Goal: Information Seeking & Learning: Check status

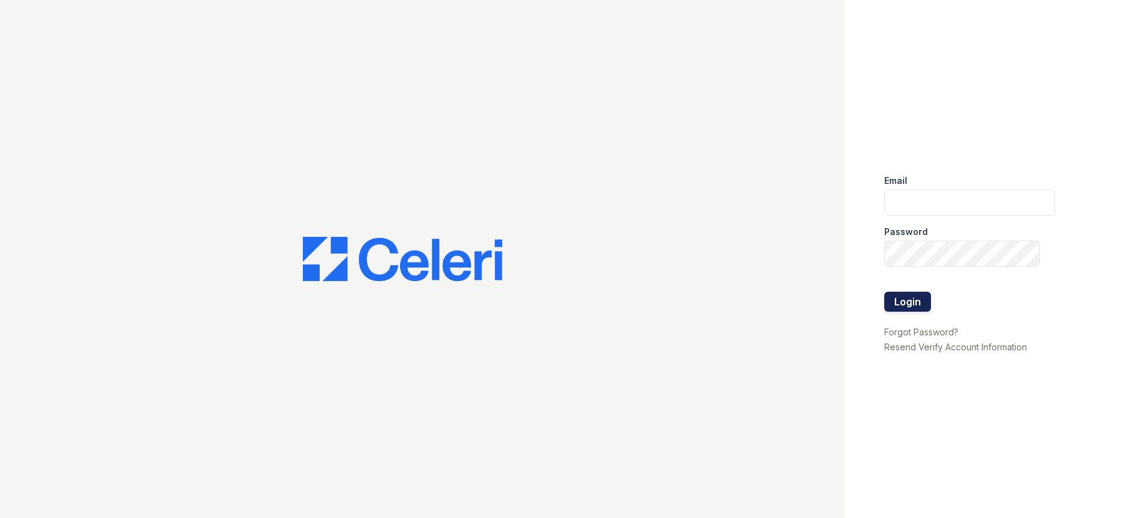
type input "arrive2801@trinity-pm.com"
click at [903, 299] on button "Login" at bounding box center [907, 302] width 47 height 20
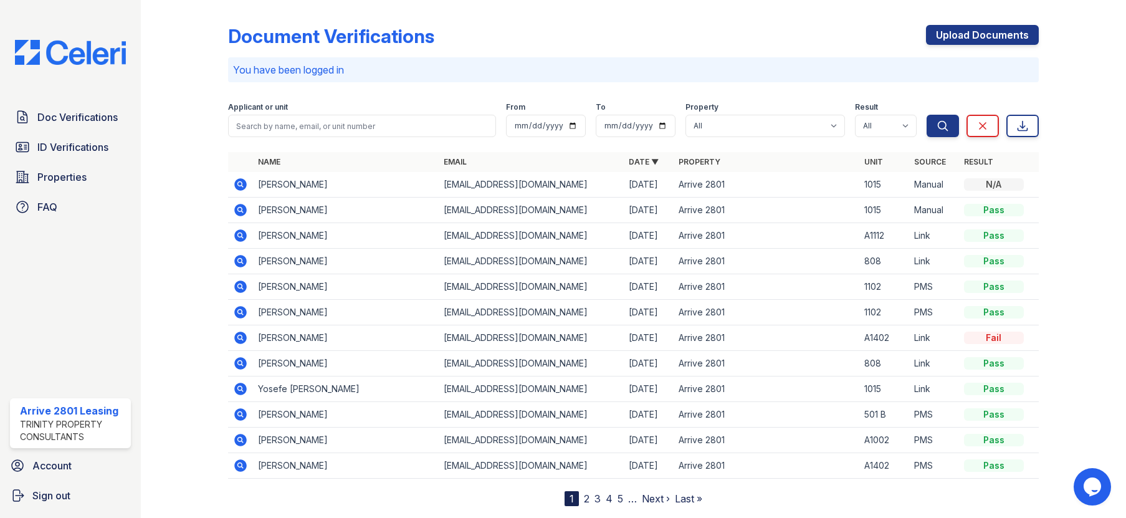
click at [273, 182] on td "[PERSON_NAME]" at bounding box center [345, 185] width 185 height 26
click at [241, 184] on icon at bounding box center [240, 184] width 15 height 15
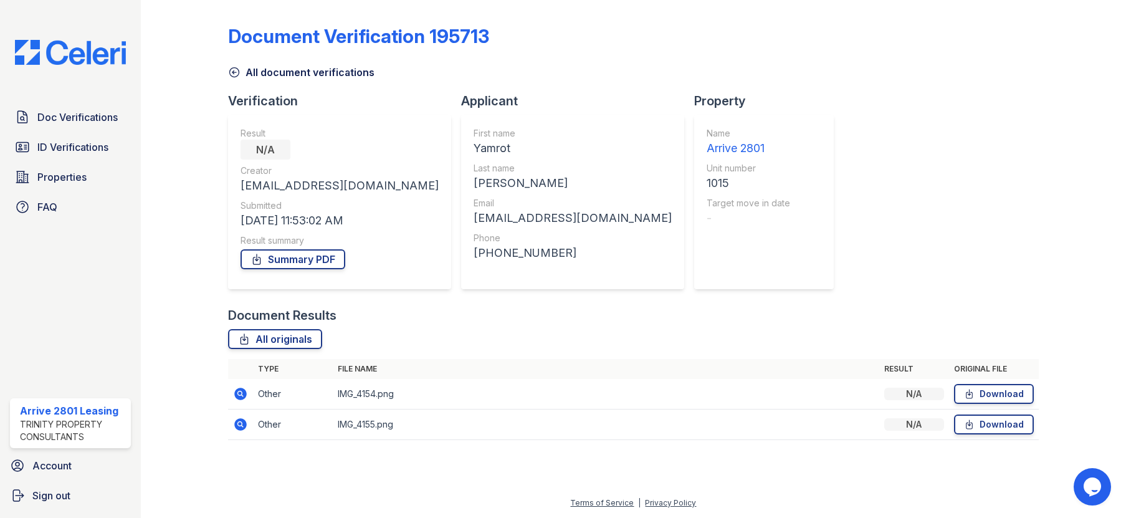
click at [239, 69] on icon at bounding box center [234, 72] width 12 height 12
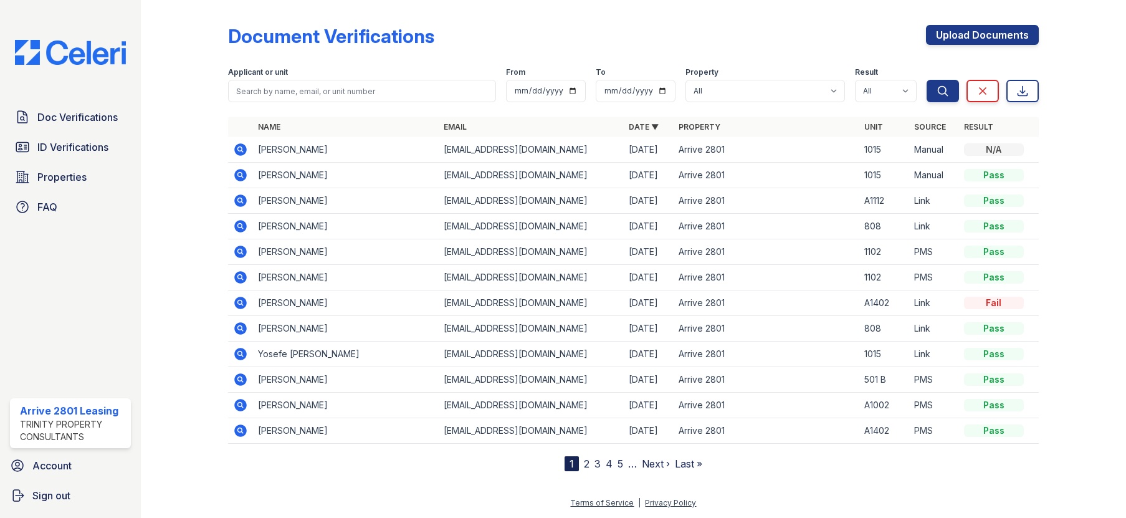
click at [315, 175] on td "Yamrot Ayalew" at bounding box center [345, 176] width 185 height 26
click at [584, 464] on link "2" at bounding box center [587, 463] width 6 height 12
click at [594, 465] on link "1" at bounding box center [593, 463] width 4 height 12
click at [241, 227] on icon at bounding box center [240, 226] width 15 height 15
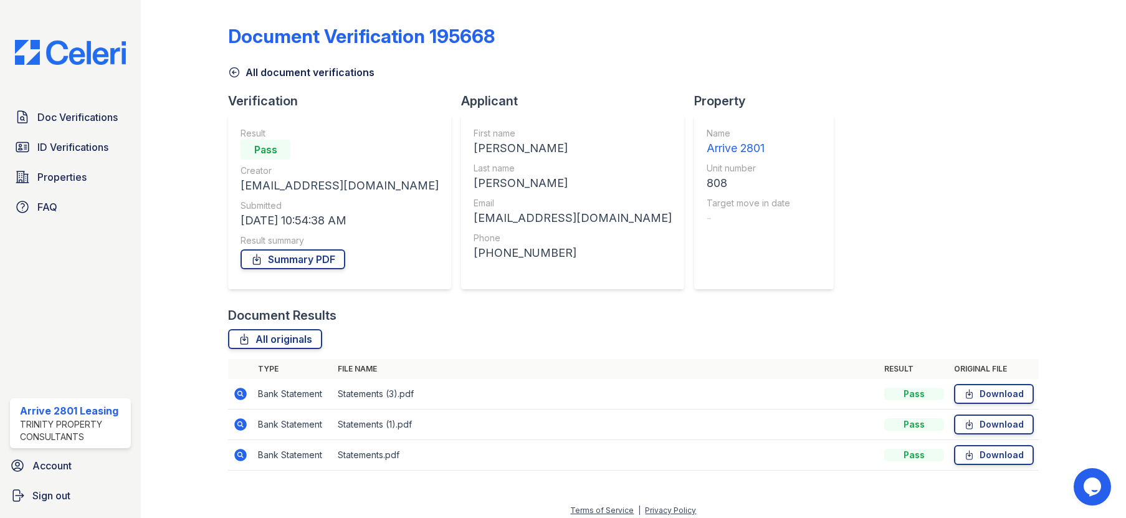
click at [236, 450] on icon at bounding box center [240, 454] width 15 height 15
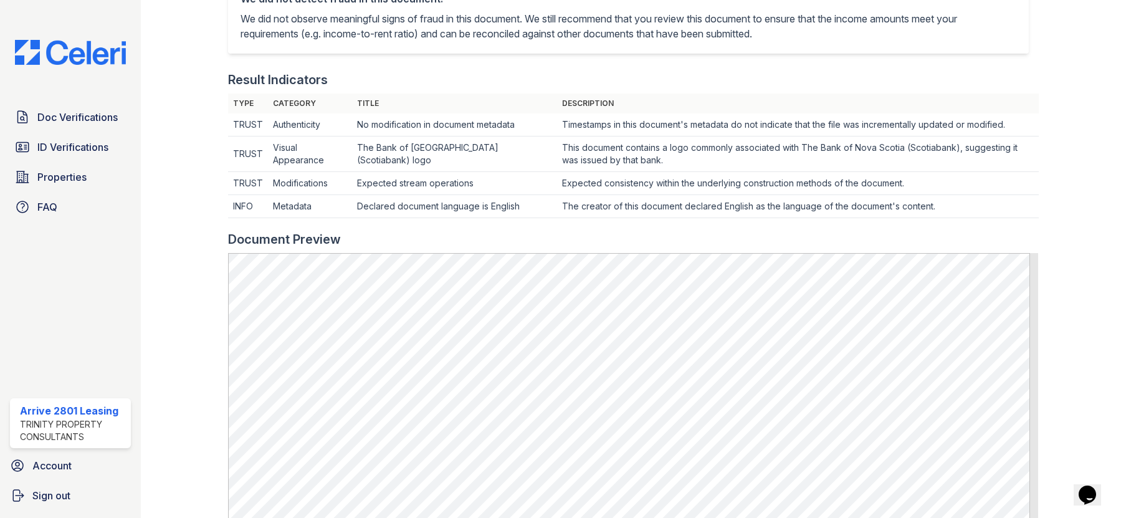
scroll to position [62, 0]
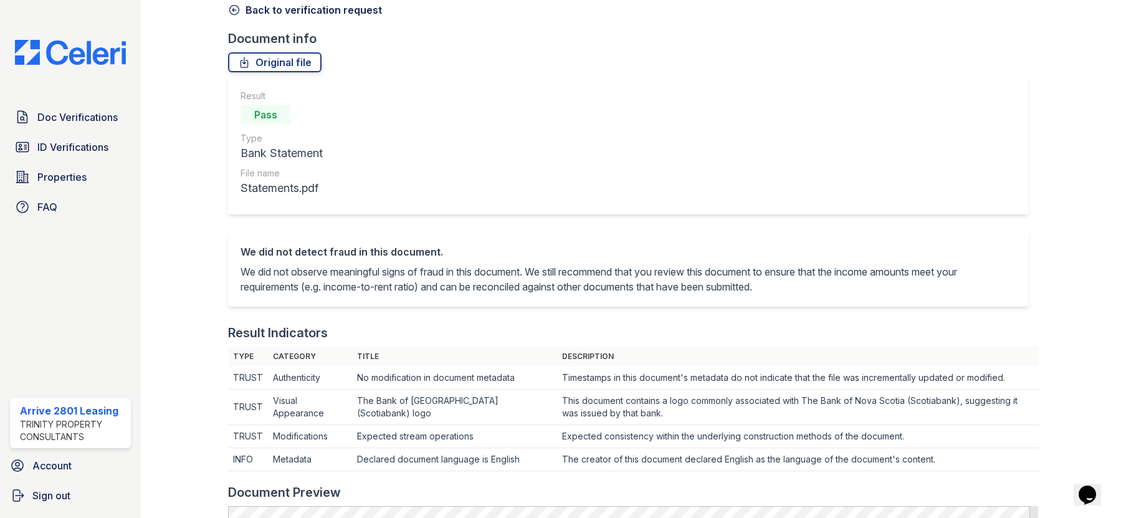
click at [264, 11] on link "Back to verification request" at bounding box center [305, 9] width 154 height 15
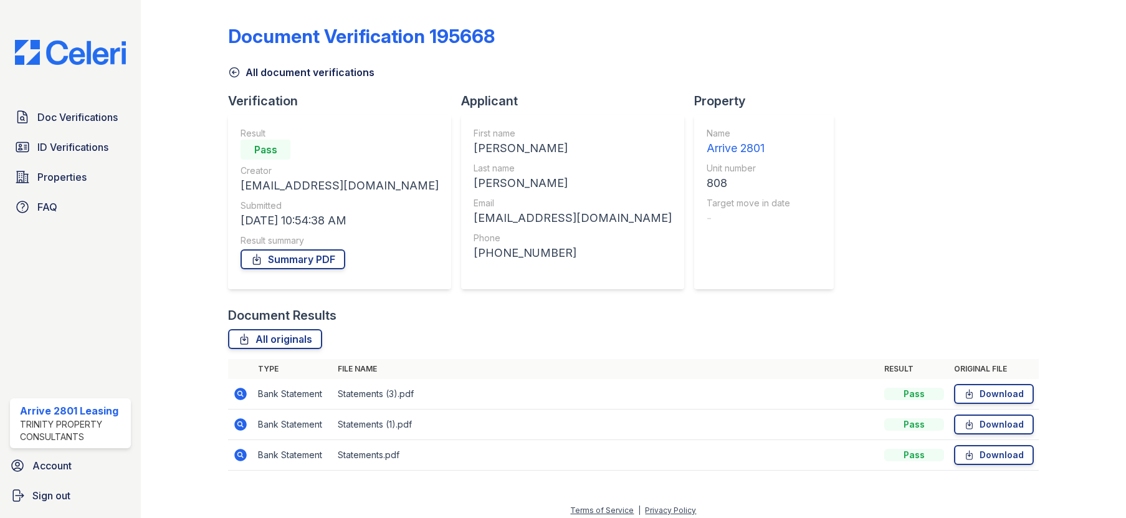
click at [237, 424] on icon at bounding box center [241, 424] width 12 height 12
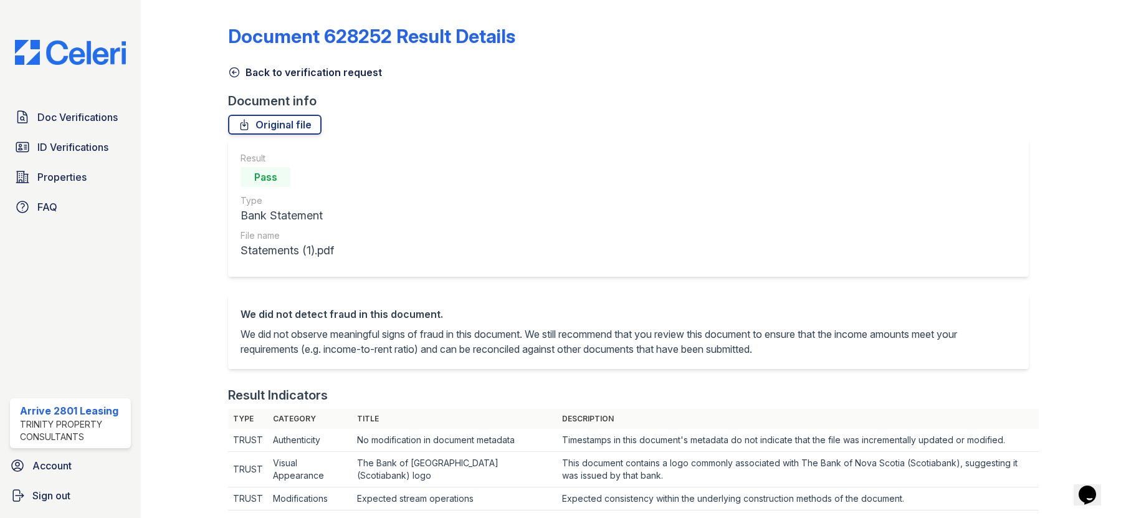
click at [250, 75] on link "Back to verification request" at bounding box center [305, 72] width 154 height 15
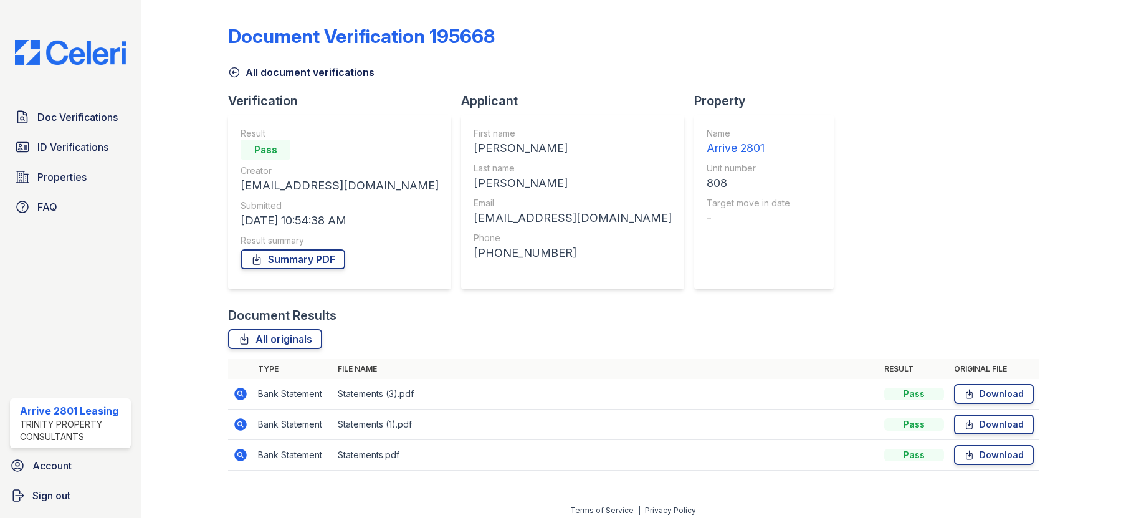
click at [235, 399] on icon at bounding box center [240, 393] width 15 height 15
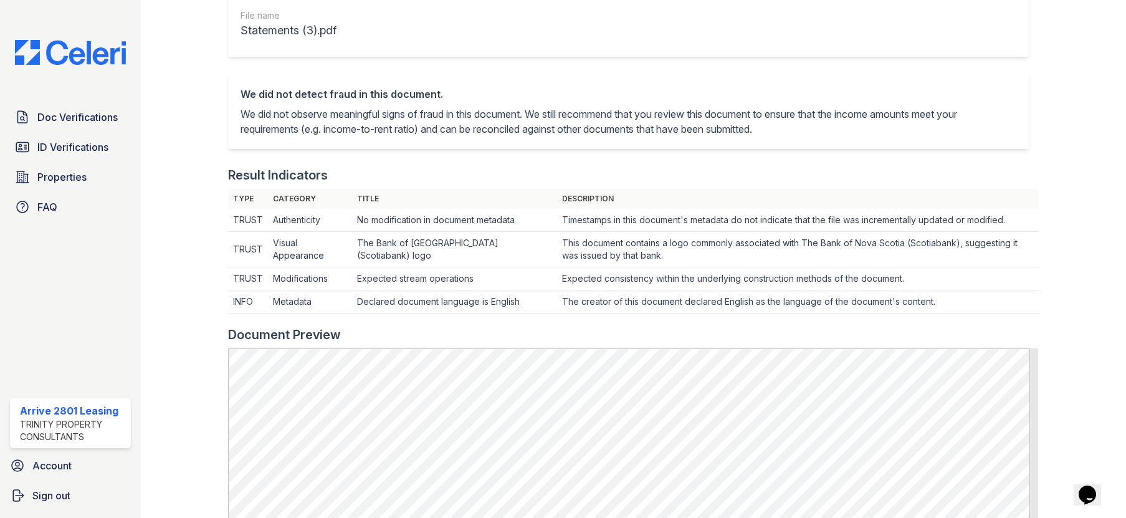
scroll to position [62, 0]
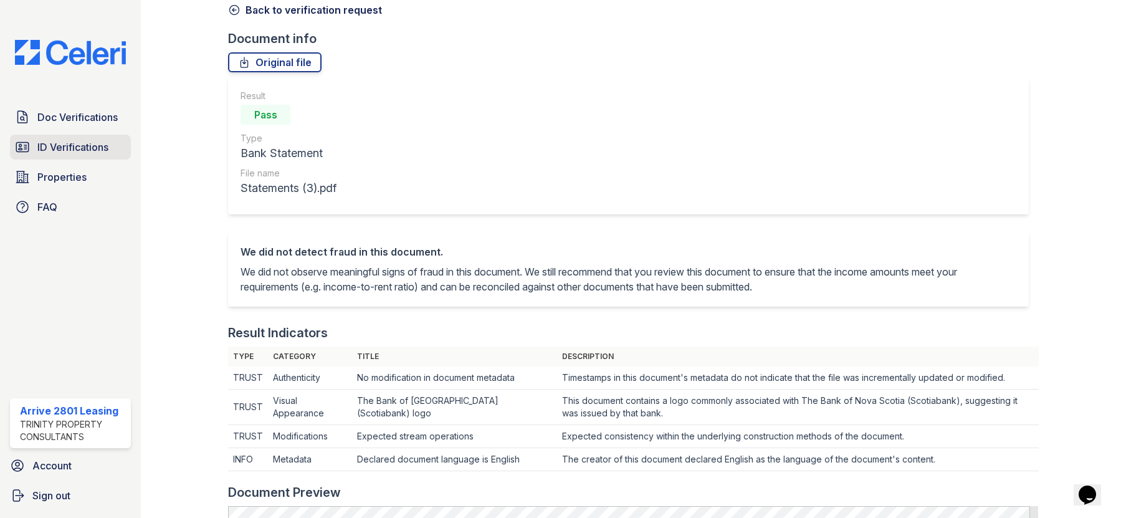
click at [60, 138] on link "ID Verifications" at bounding box center [70, 147] width 121 height 25
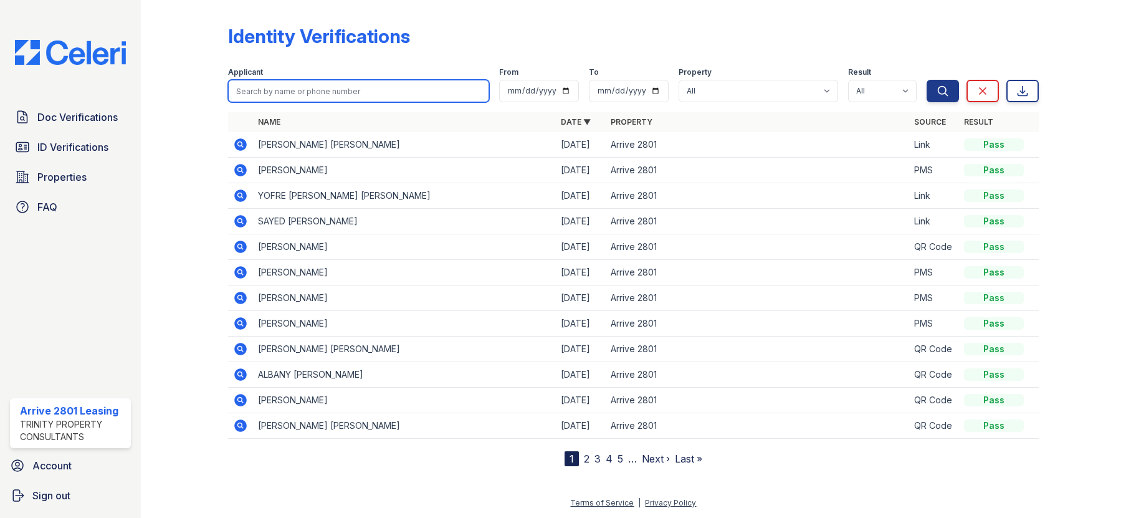
click at [325, 85] on input "search" at bounding box center [358, 91] width 260 height 22
type input "omary"
click at [926, 80] on button "Search" at bounding box center [942, 91] width 32 height 22
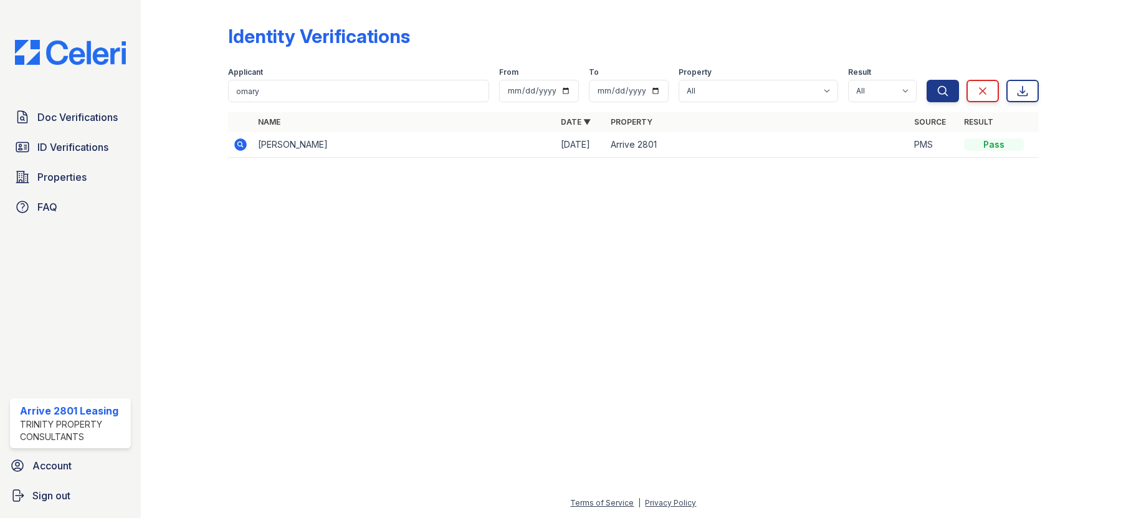
click at [241, 143] on icon at bounding box center [240, 143] width 3 height 3
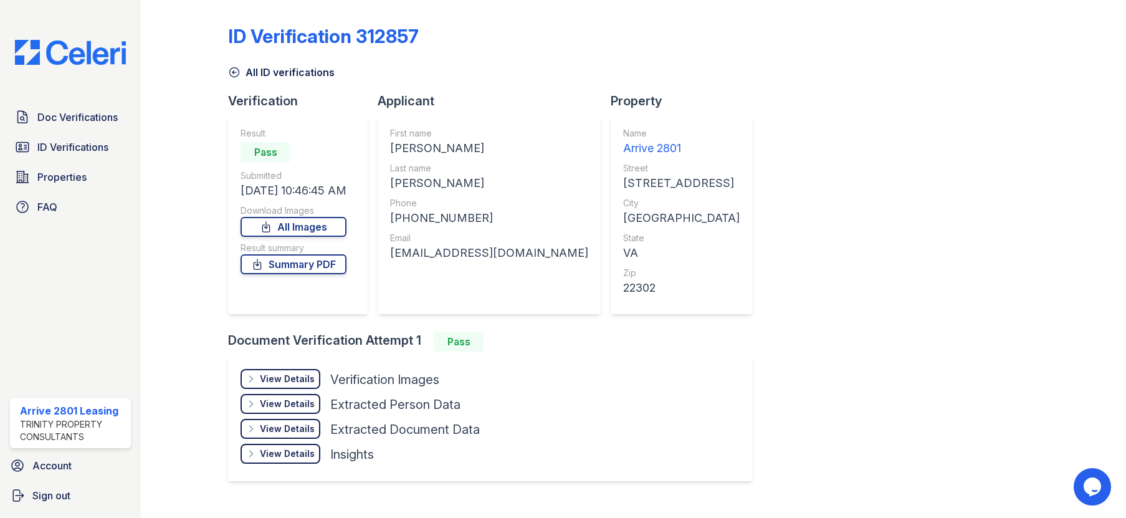
click at [234, 68] on icon at bounding box center [234, 72] width 9 height 9
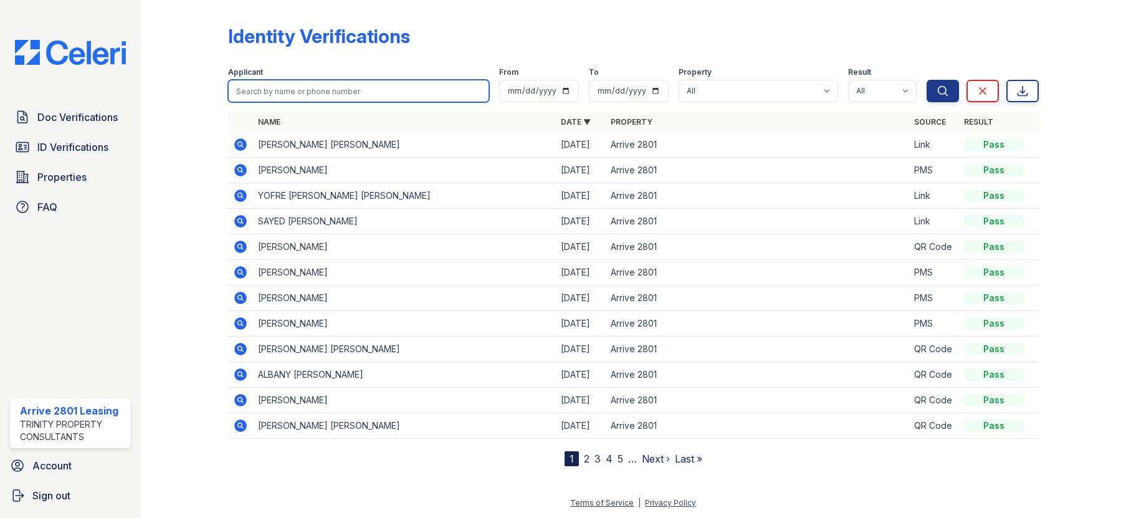
click at [309, 87] on input "search" at bounding box center [358, 91] width 260 height 22
type input "omary"
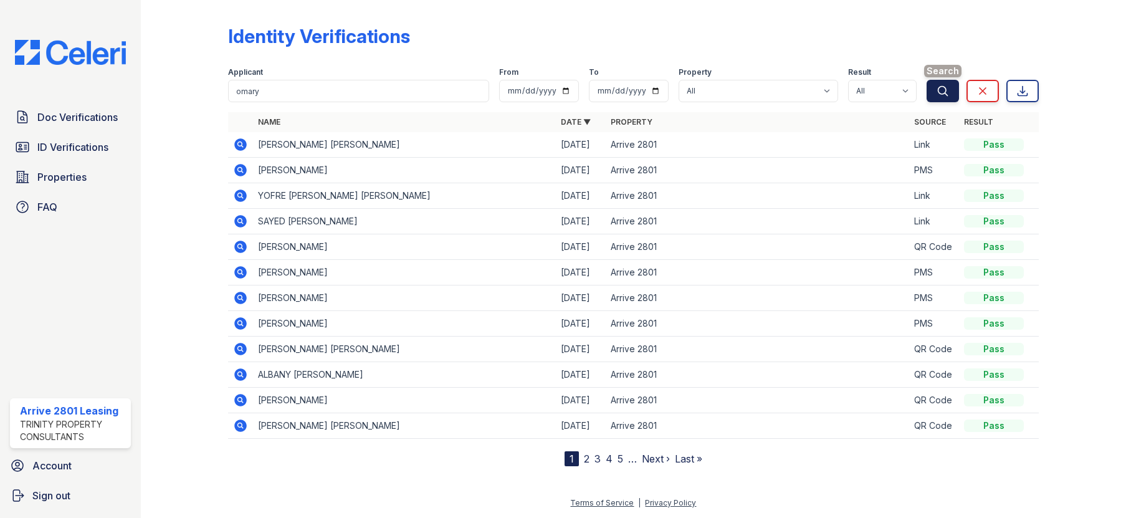
click at [944, 96] on icon "submit" at bounding box center [942, 91] width 12 height 12
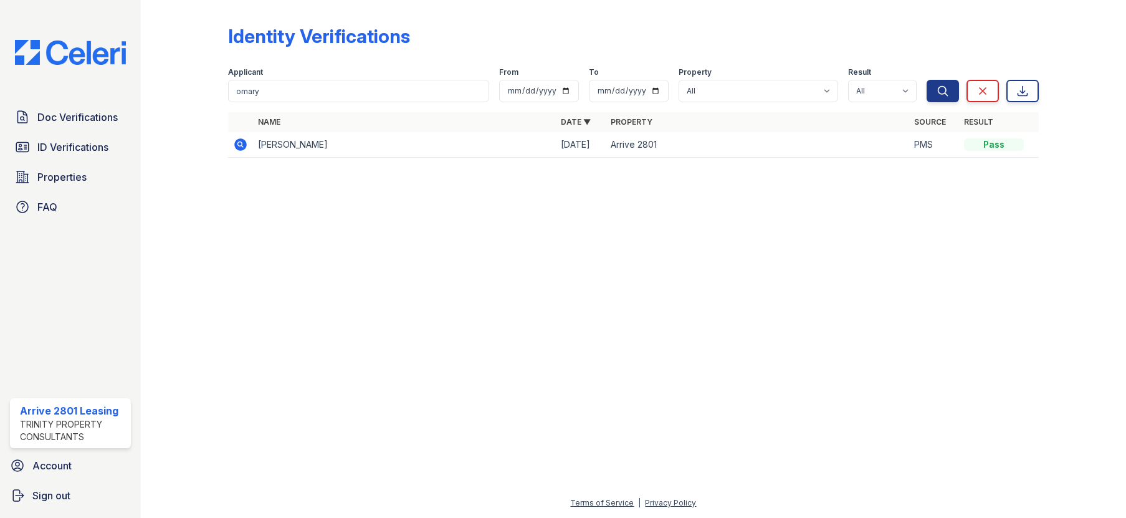
click at [685, 142] on td "Arrive 2801" at bounding box center [757, 145] width 303 height 26
click at [287, 145] on td "[PERSON_NAME]" at bounding box center [404, 145] width 303 height 26
click at [245, 145] on icon at bounding box center [241, 144] width 12 height 12
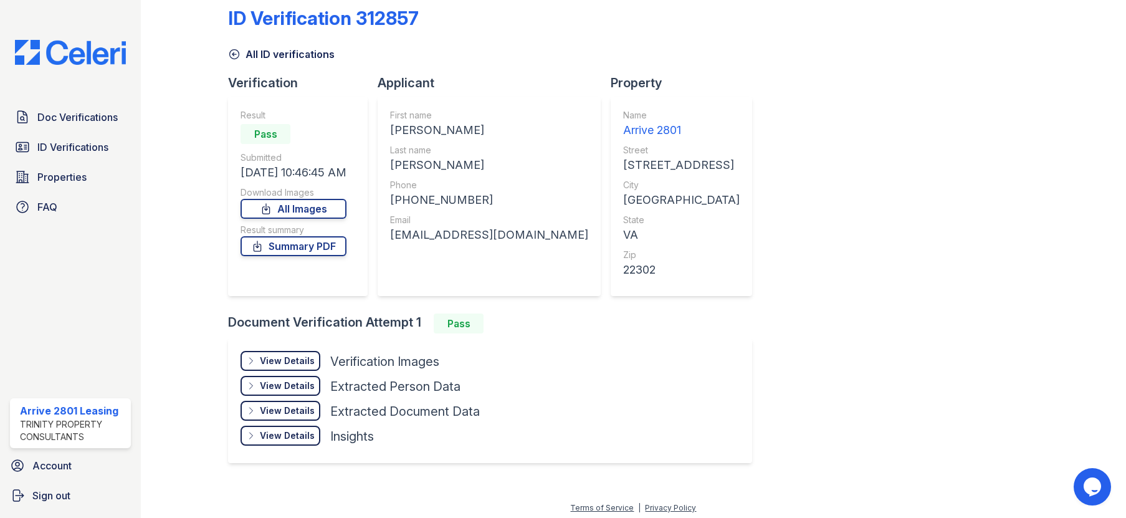
scroll to position [23, 0]
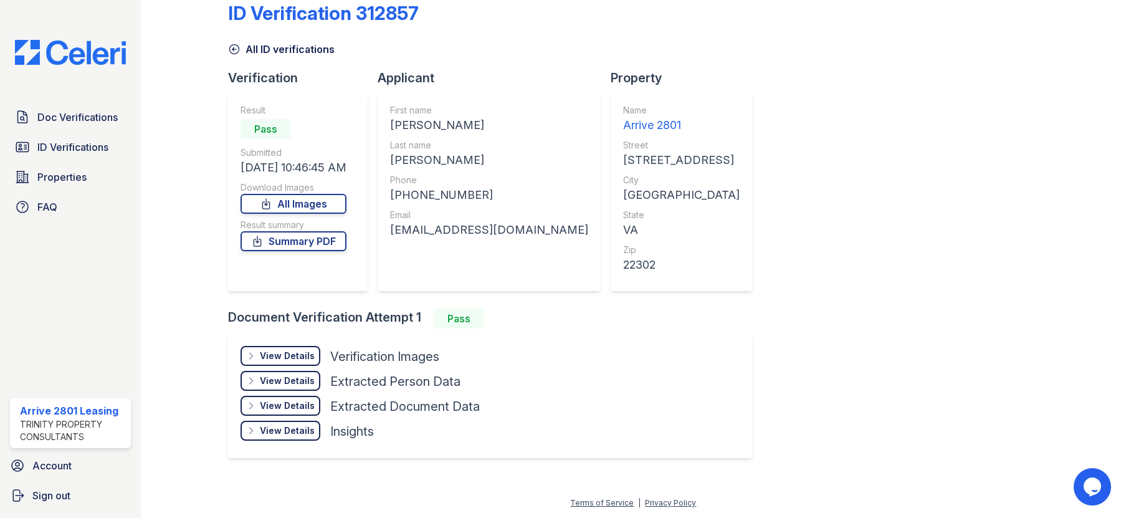
click at [292, 354] on div "View Details" at bounding box center [287, 355] width 55 height 12
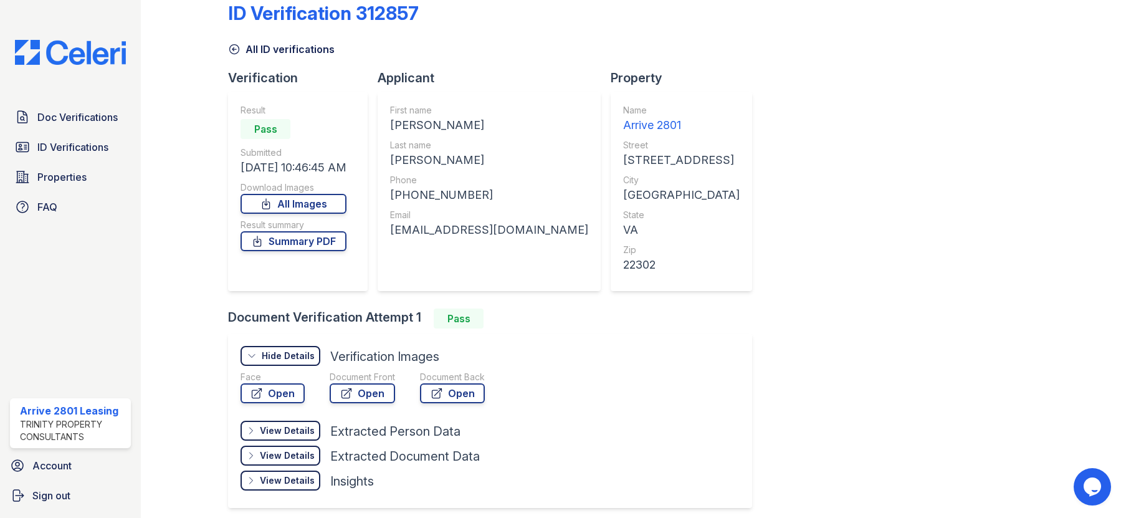
click at [275, 424] on div "View Details" at bounding box center [287, 430] width 55 height 12
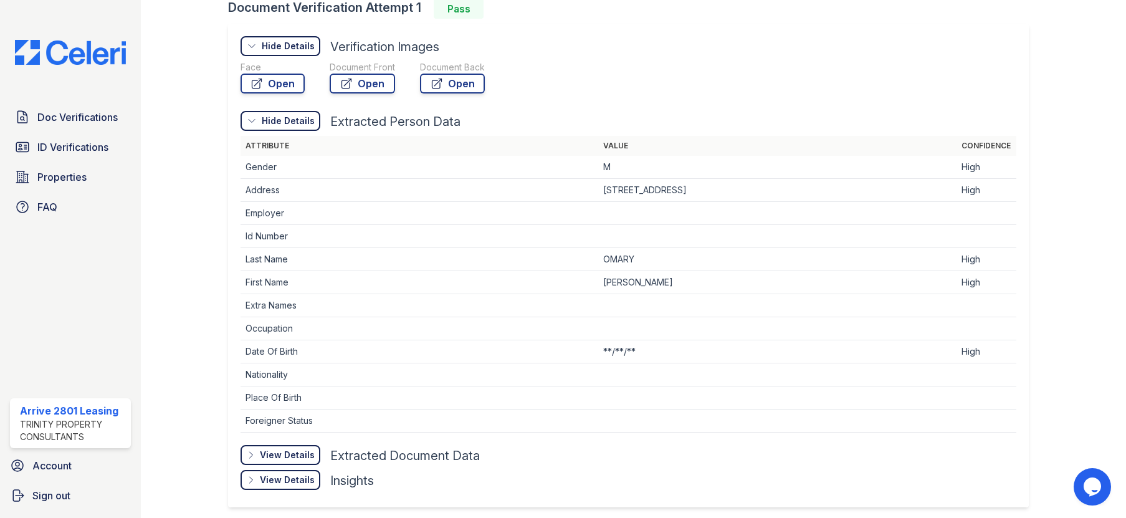
scroll to position [335, 0]
click at [290, 450] on div "View Details" at bounding box center [287, 453] width 55 height 12
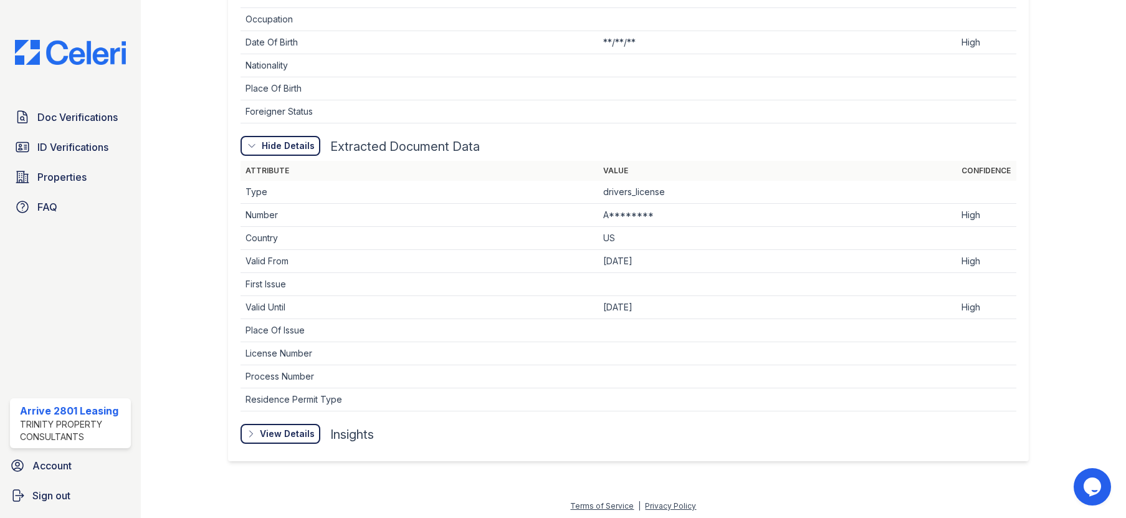
scroll to position [645, 0]
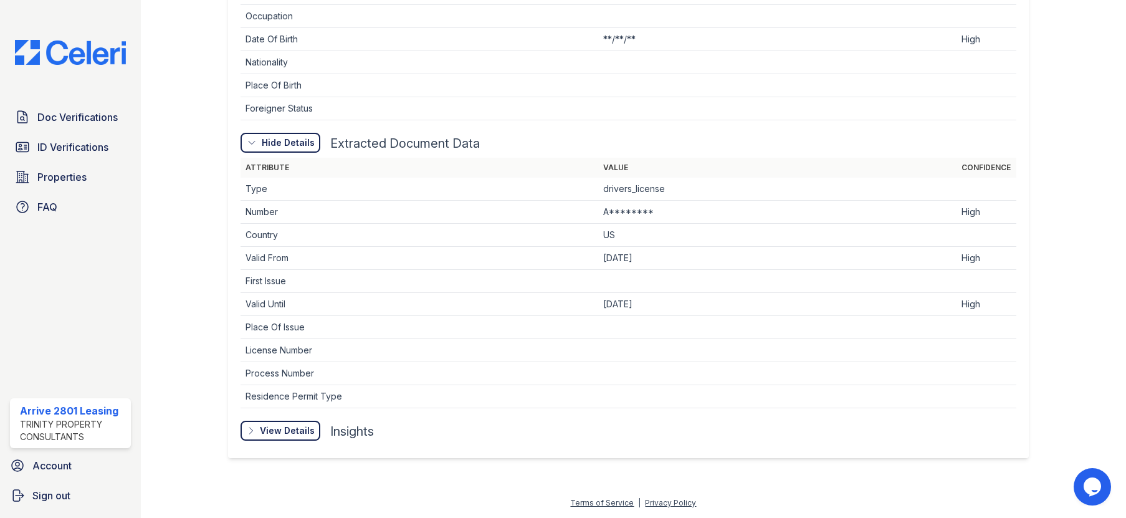
click at [292, 436] on div "View Details" at bounding box center [287, 430] width 55 height 12
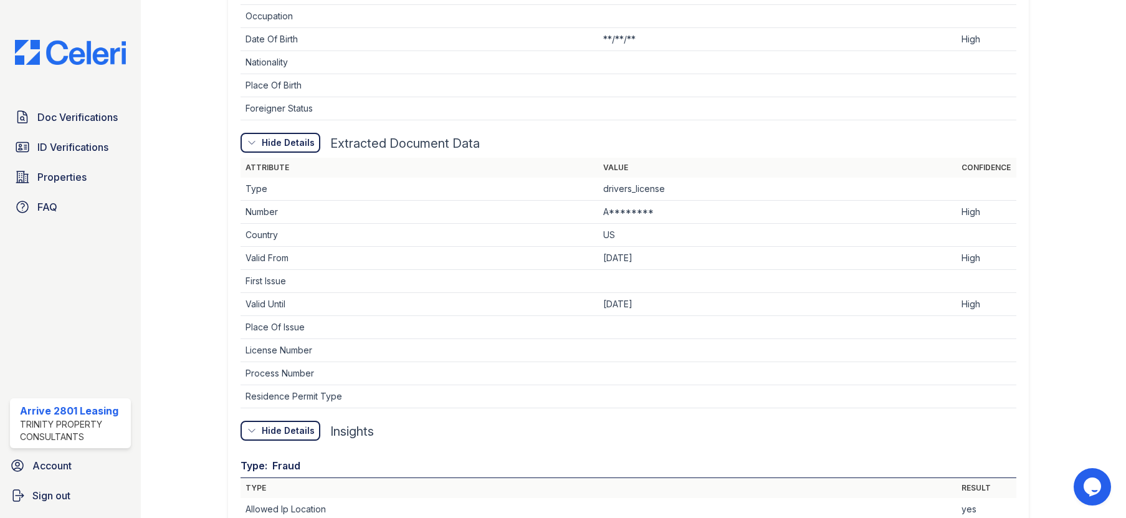
scroll to position [832, 0]
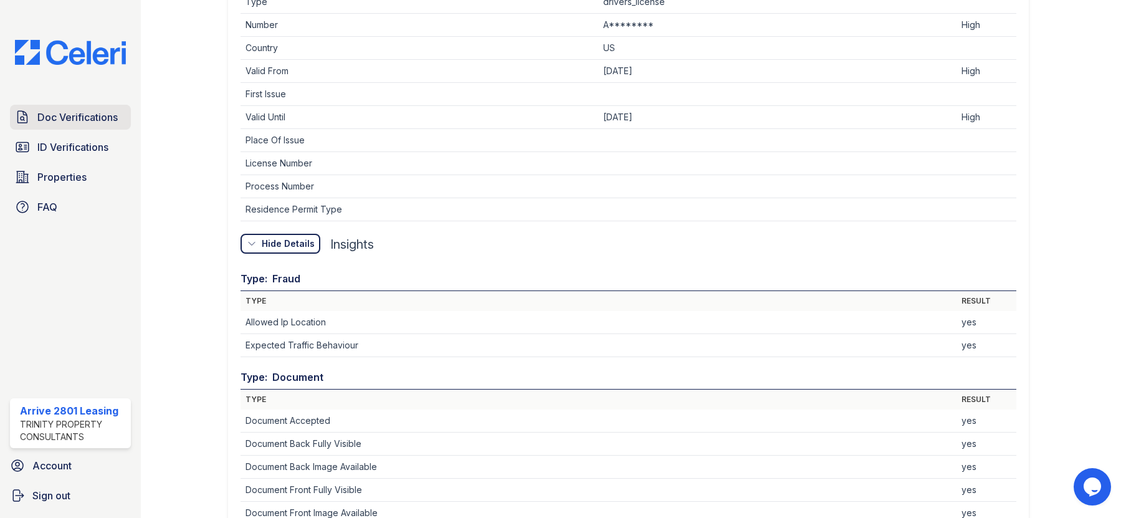
click at [69, 113] on span "Doc Verifications" at bounding box center [77, 117] width 80 height 15
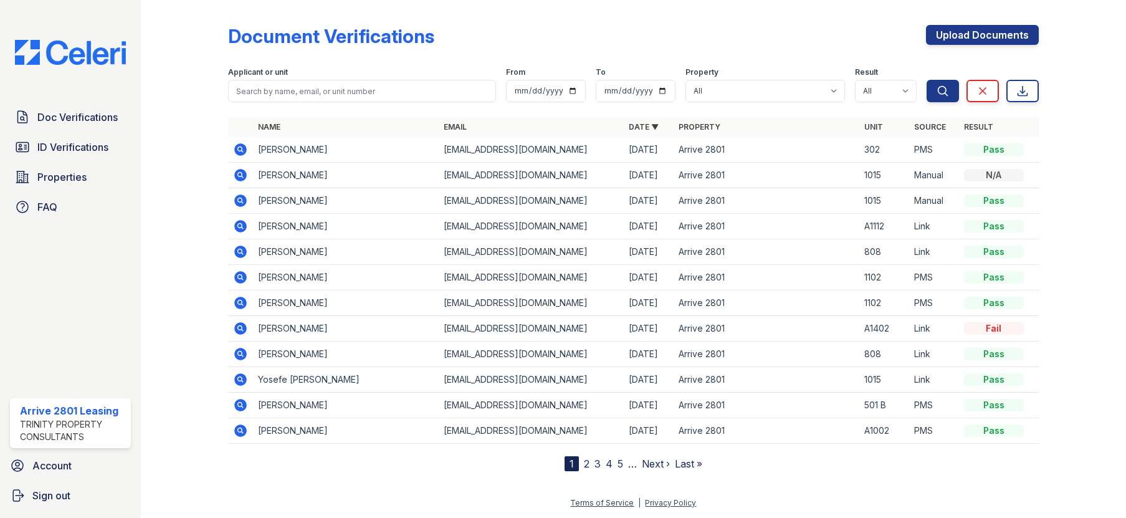
click at [239, 351] on icon at bounding box center [240, 353] width 15 height 15
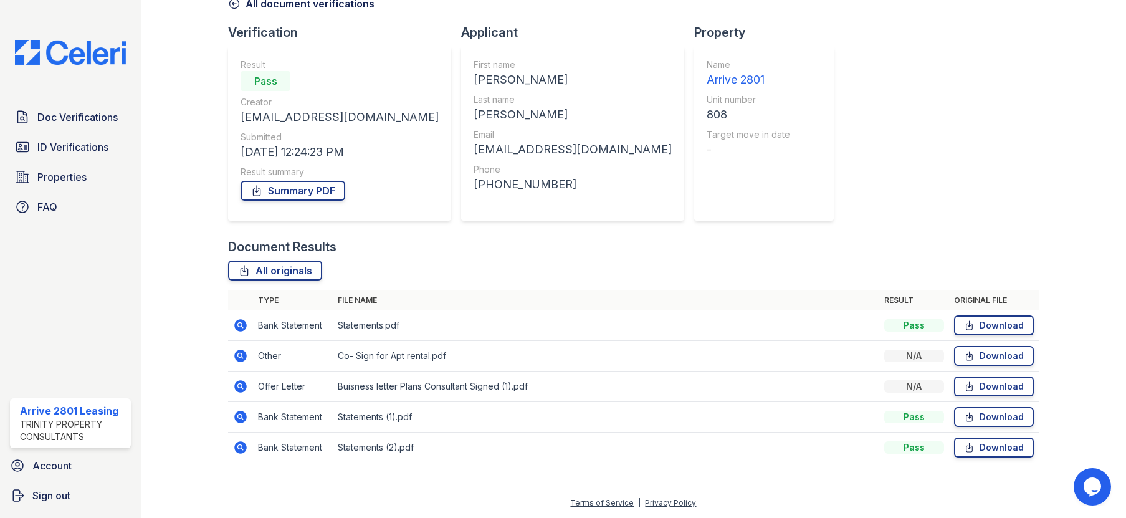
click at [236, 352] on icon at bounding box center [241, 355] width 12 height 12
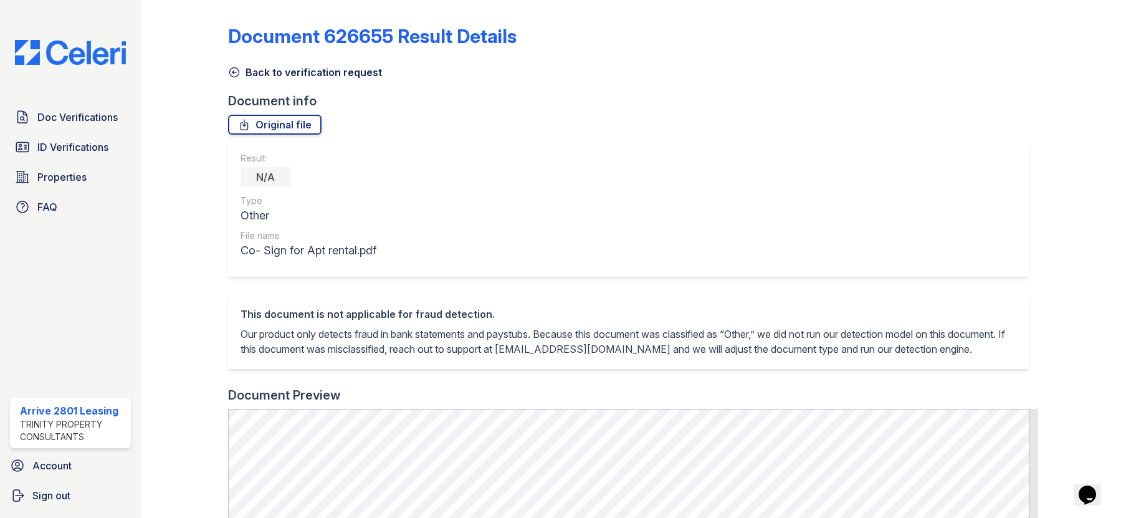
click at [242, 75] on link "Back to verification request" at bounding box center [305, 72] width 154 height 15
